Goal: Navigation & Orientation: Find specific page/section

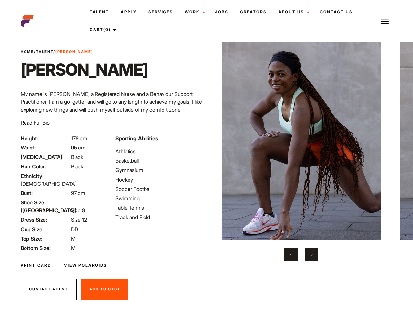
click at [103, 30] on link "Cast (0)" at bounding box center [102, 30] width 37 height 18
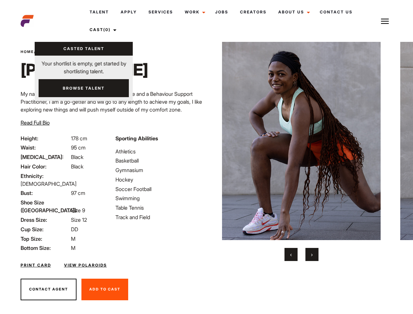
click at [385, 21] on img at bounding box center [385, 21] width 8 height 8
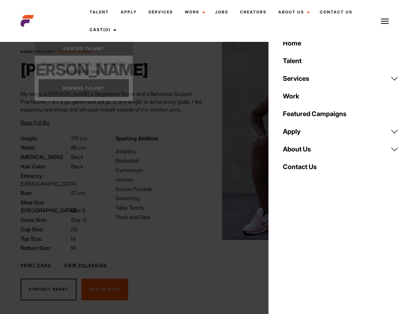
click at [301, 151] on img at bounding box center [301, 141] width 159 height 198
click at [206, 141] on div "Sporting Abilities Athletics Basketball Gymnasium Hockey Soccer Football Swimmi…" at bounding box center [158, 193] width 95 height 118
click at [291, 254] on button "‹" at bounding box center [290, 254] width 13 height 13
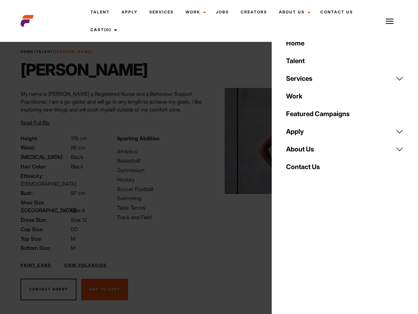
click at [312, 254] on div "Home Talent Services Talent Casting Photography Videography Creative Hair and M…" at bounding box center [345, 157] width 146 height 314
